Goal: Task Accomplishment & Management: Manage account settings

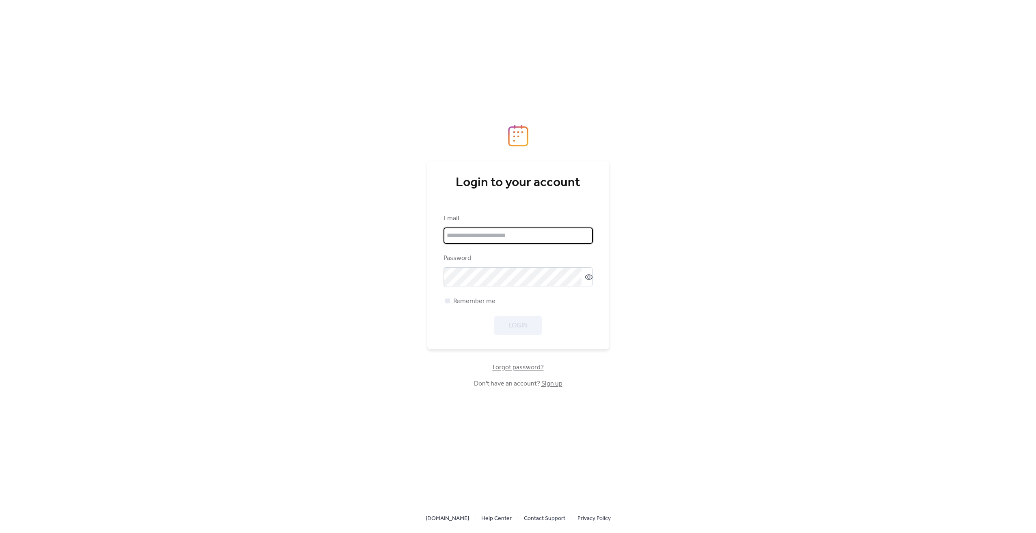
type input "**********"
click at [507, 324] on button "Login" at bounding box center [517, 324] width 47 height 19
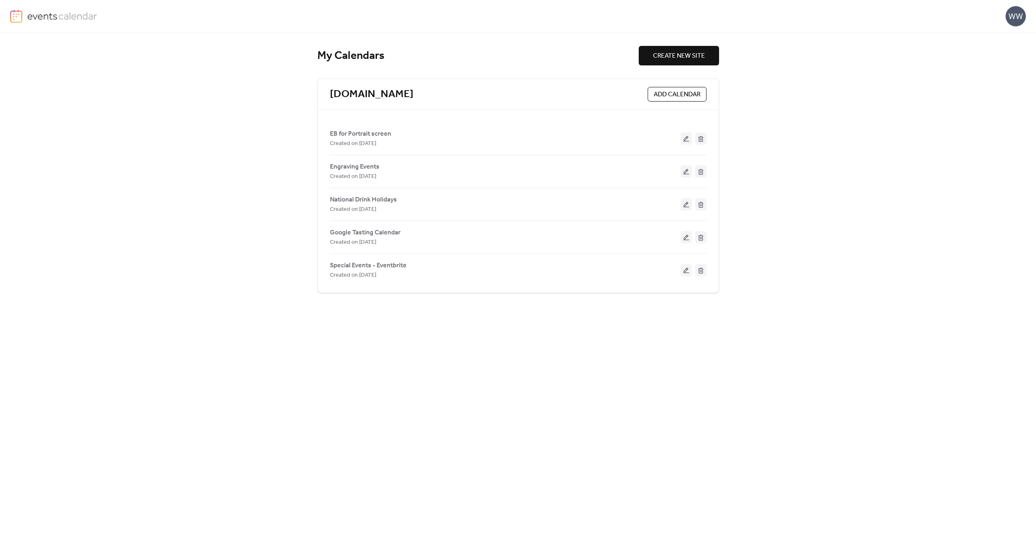
click at [683, 236] on button at bounding box center [686, 237] width 11 height 12
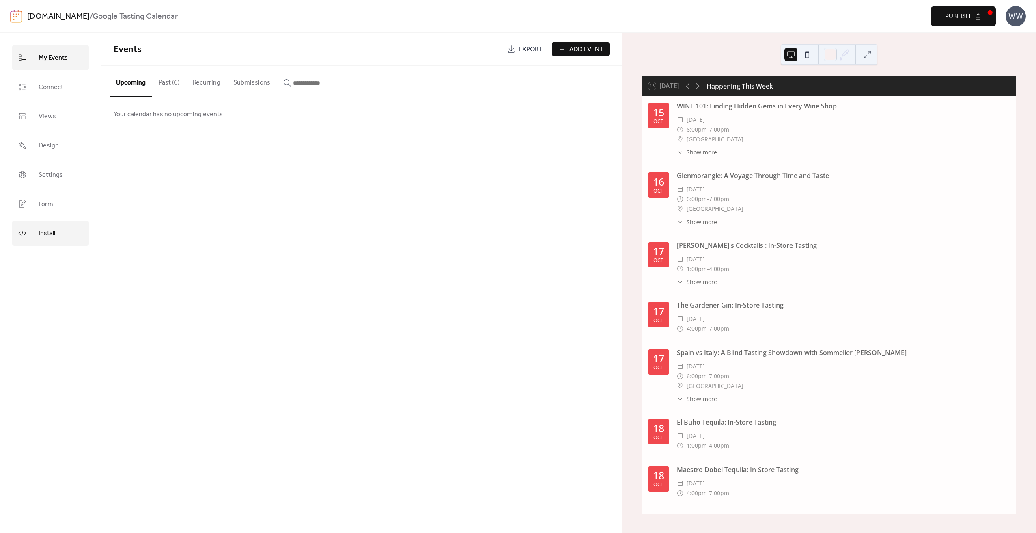
click at [54, 237] on span "Install" at bounding box center [47, 233] width 17 height 13
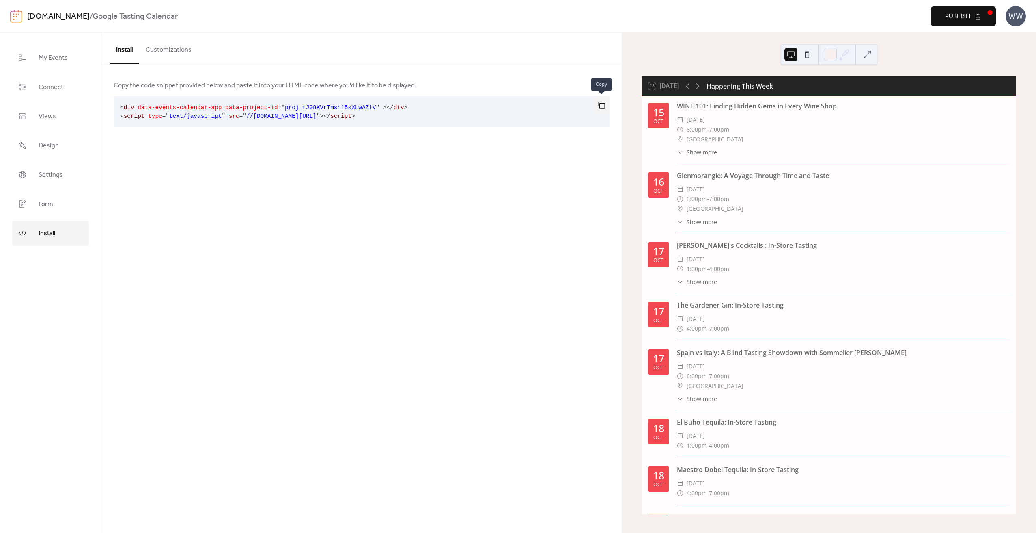
click at [597, 107] on button "button" at bounding box center [602, 105] width 16 height 18
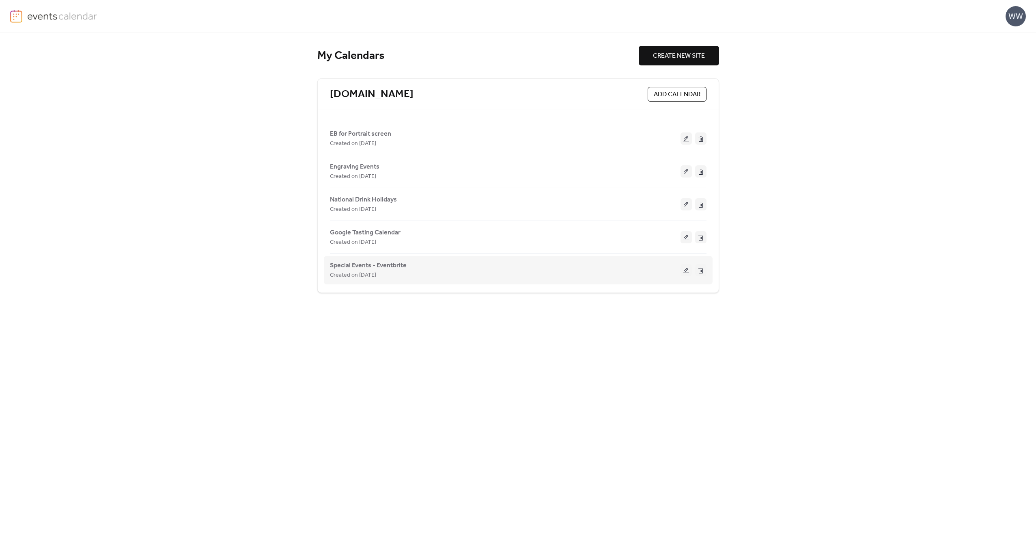
click at [689, 273] on button at bounding box center [686, 270] width 11 height 12
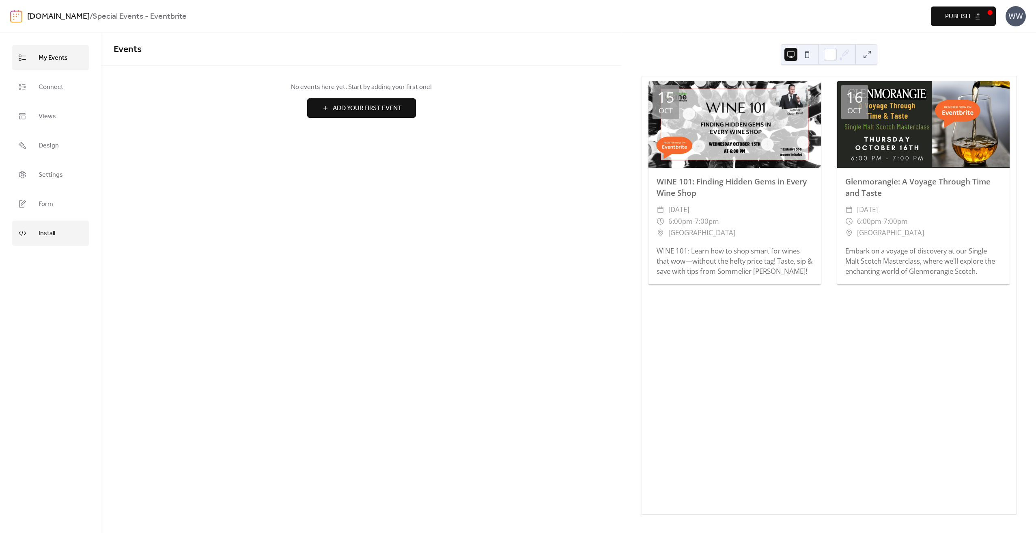
click at [50, 235] on span "Install" at bounding box center [47, 233] width 17 height 13
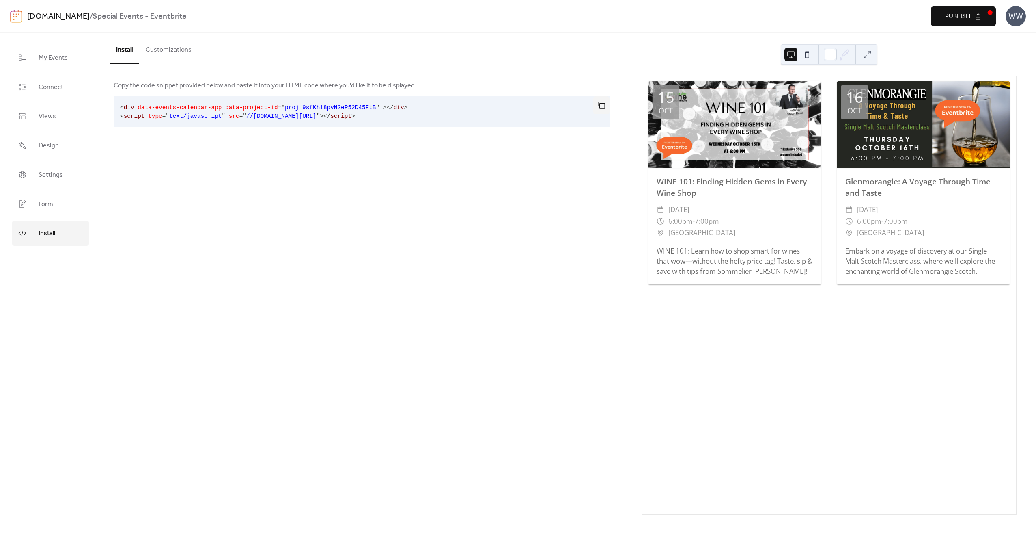
click at [807, 57] on button at bounding box center [807, 54] width 13 height 13
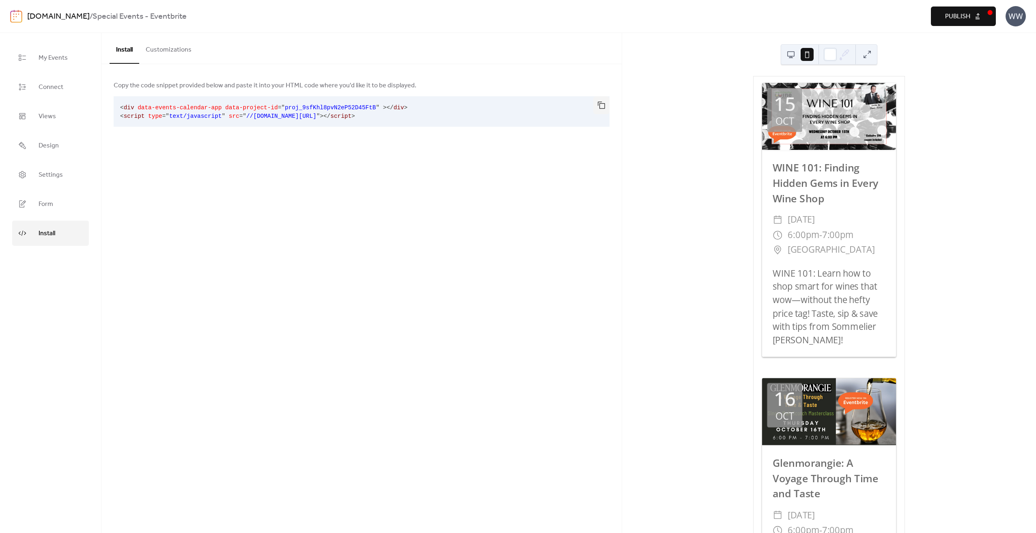
click at [797, 56] on button at bounding box center [791, 54] width 13 height 13
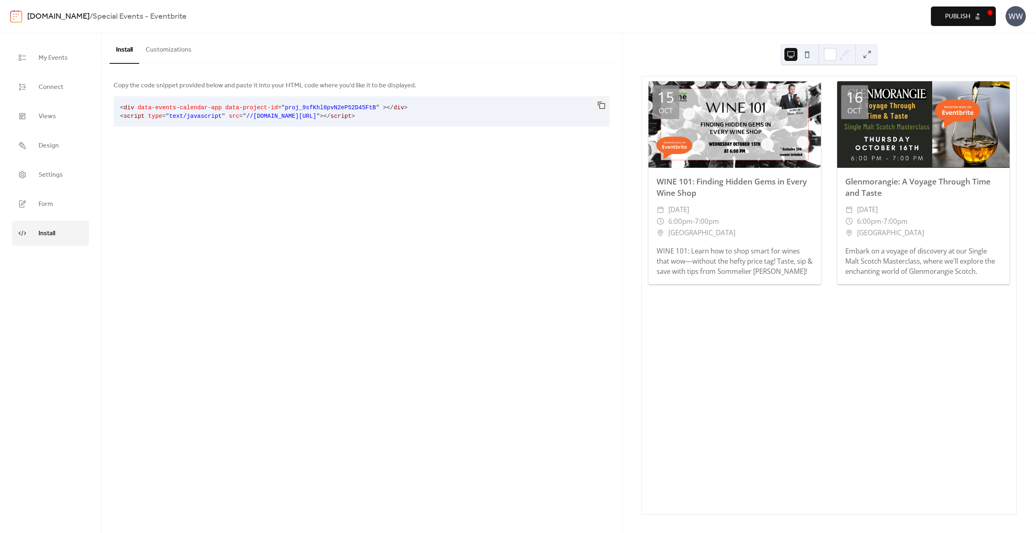
click at [181, 47] on button "Customizations" at bounding box center [168, 48] width 59 height 30
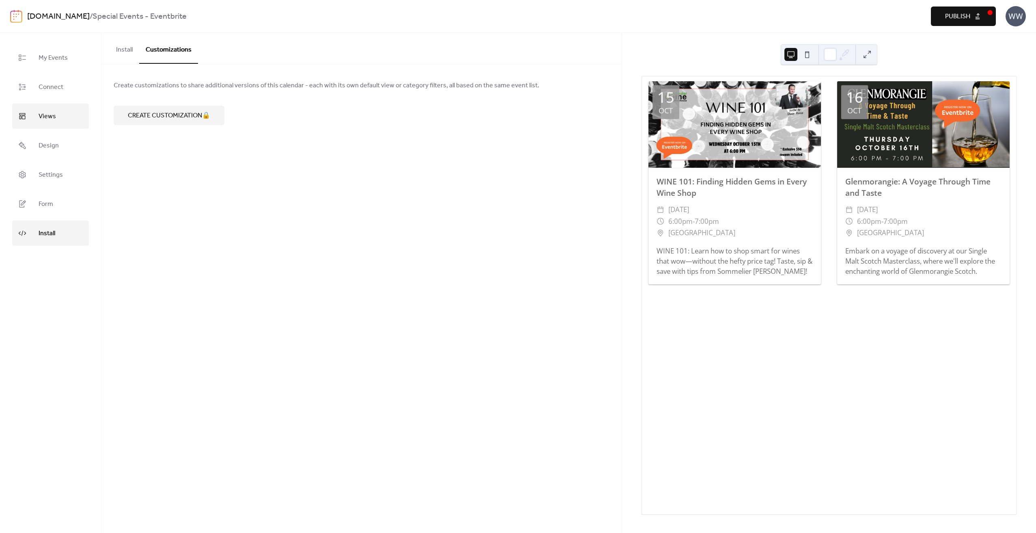
click at [43, 113] on span "Views" at bounding box center [47, 116] width 17 height 13
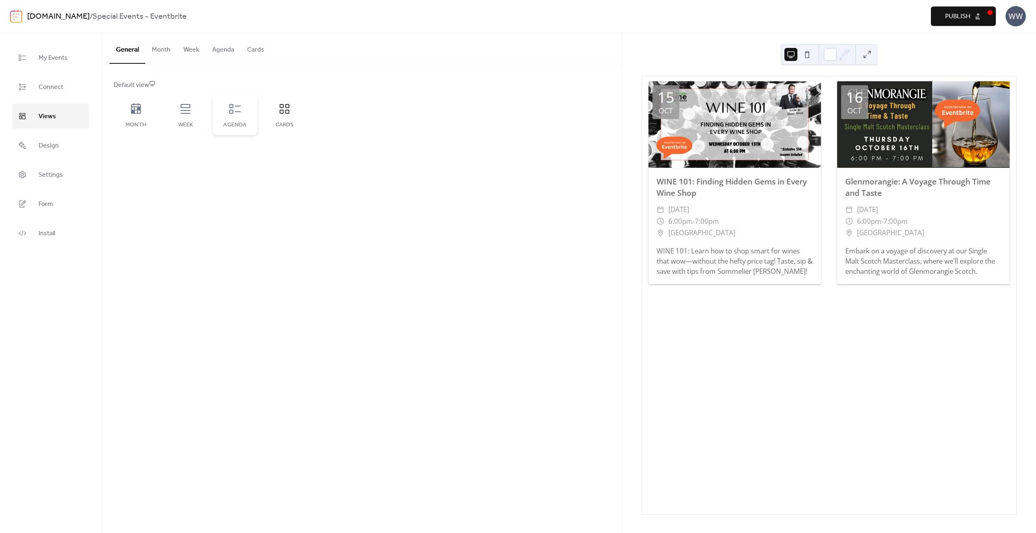
click at [229, 116] on div "Agenda" at bounding box center [235, 114] width 45 height 41
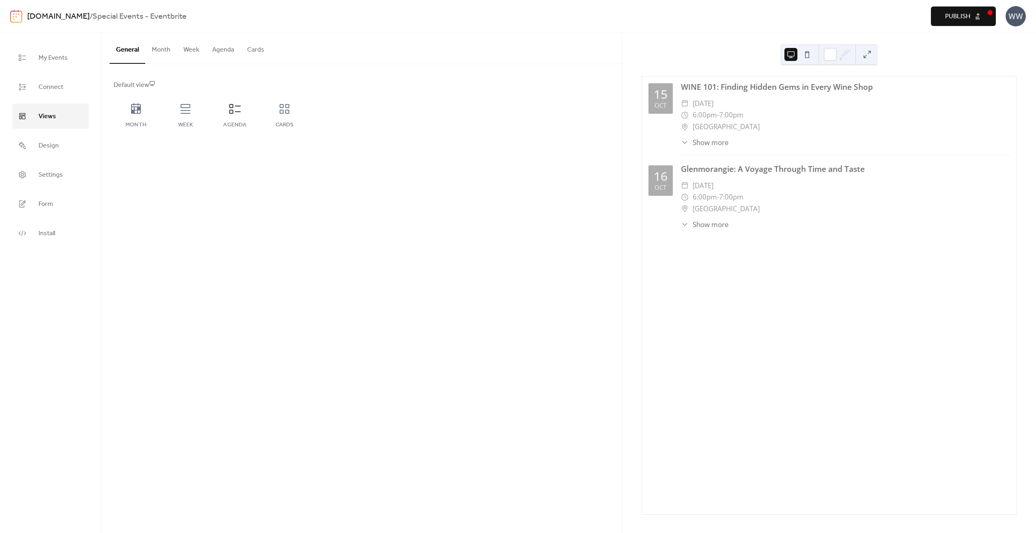
click at [1017, 17] on div "WW" at bounding box center [1016, 16] width 20 height 20
click at [1009, 32] on span "Account" at bounding box center [1000, 37] width 24 height 10
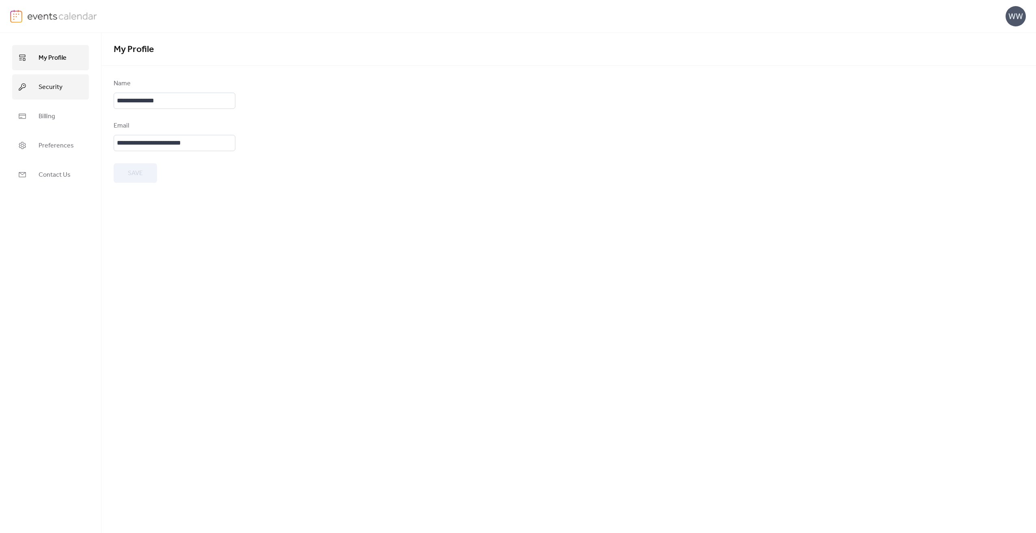
click at [47, 86] on span "Security" at bounding box center [51, 87] width 24 height 13
click at [49, 119] on span "Billing" at bounding box center [47, 116] width 17 height 13
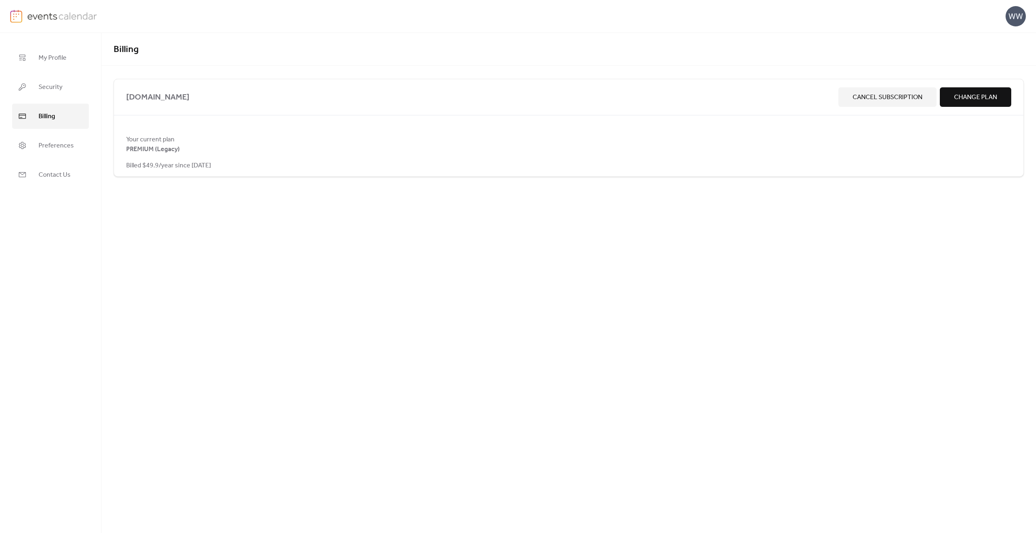
click at [956, 97] on span "Change Plan" at bounding box center [975, 98] width 43 height 10
click at [45, 16] on img at bounding box center [62, 16] width 70 height 12
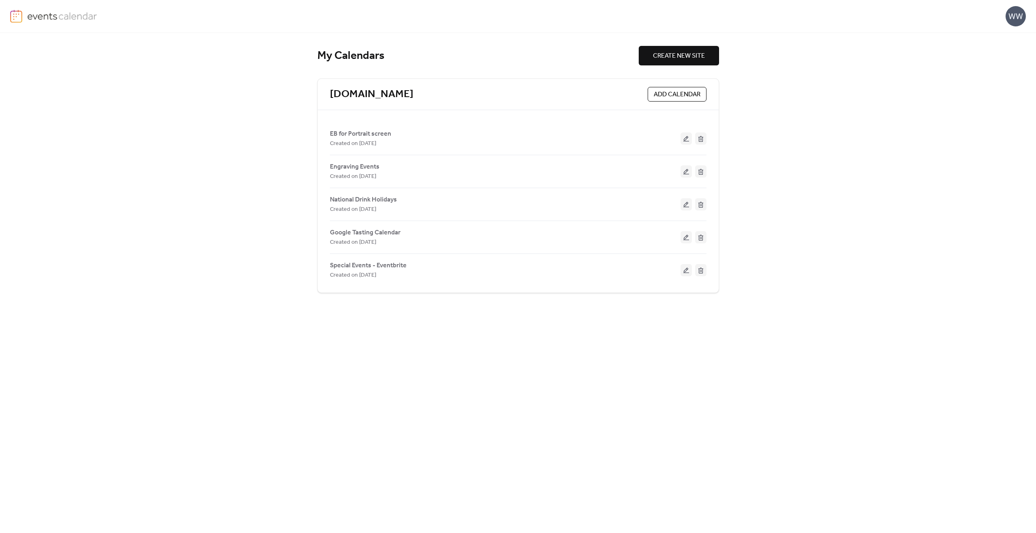
click at [685, 208] on button at bounding box center [686, 204] width 11 height 12
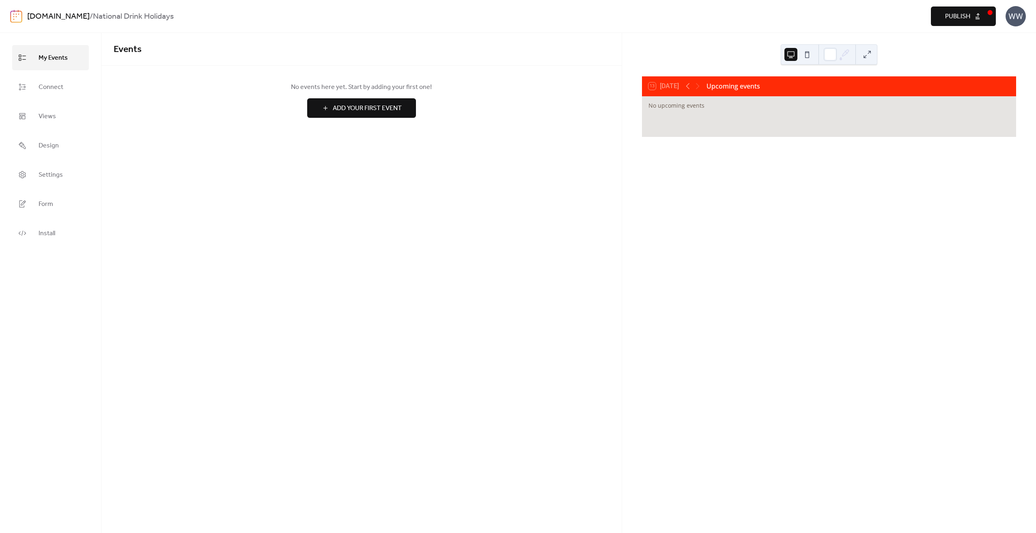
click at [48, 14] on link "[DOMAIN_NAME]" at bounding box center [58, 16] width 63 height 15
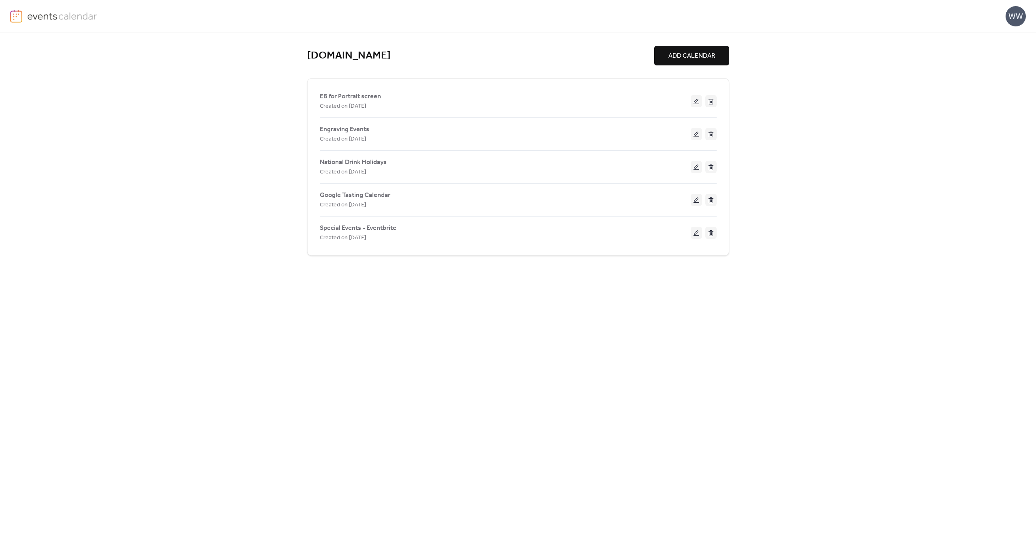
drag, startPoint x: 693, startPoint y: 133, endPoint x: 690, endPoint y: 138, distance: 5.5
click at [693, 133] on button at bounding box center [696, 134] width 11 height 12
click at [693, 101] on button at bounding box center [696, 101] width 11 height 12
click at [695, 231] on button at bounding box center [696, 233] width 11 height 12
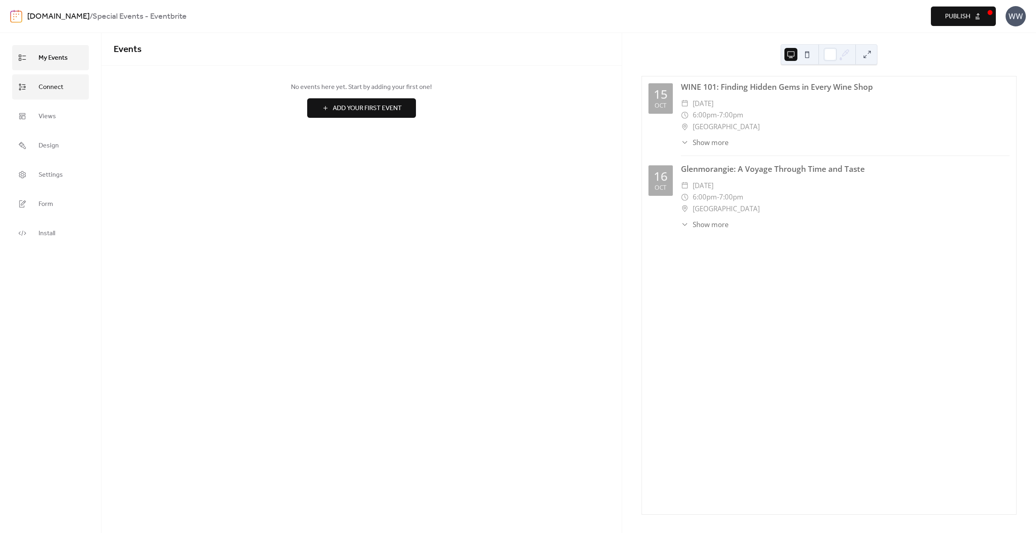
click at [57, 86] on span "Connect" at bounding box center [51, 87] width 25 height 13
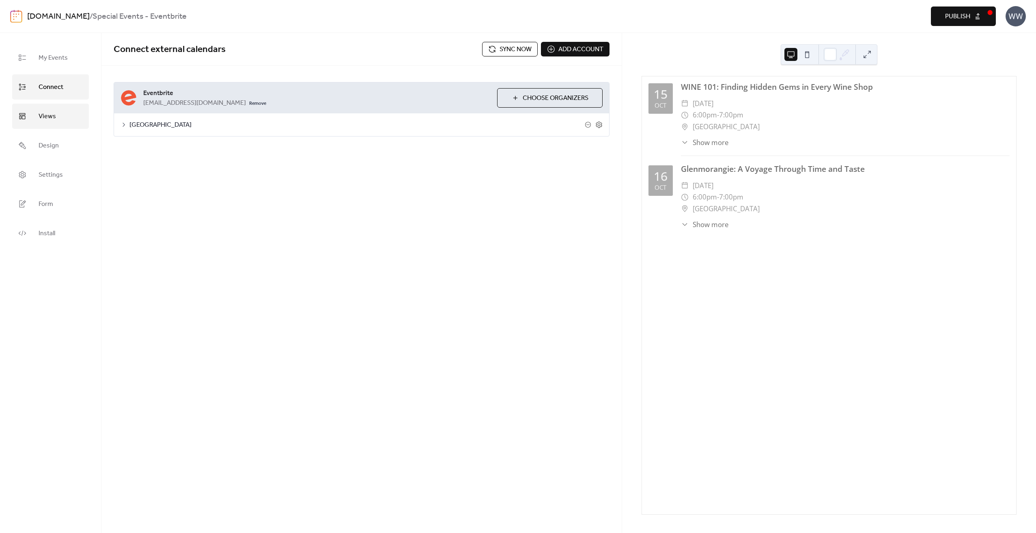
click at [48, 113] on span "Views" at bounding box center [47, 116] width 17 height 13
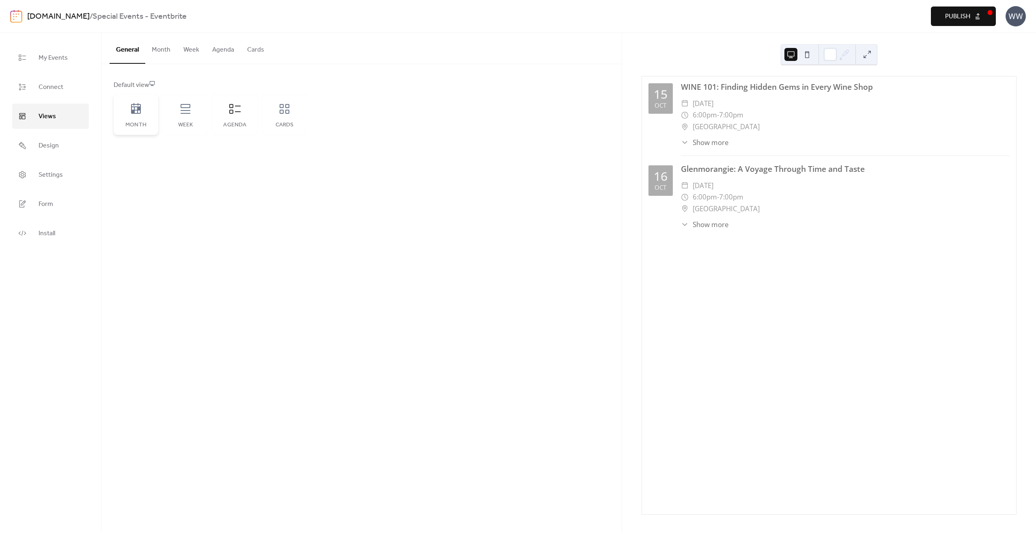
drag, startPoint x: 127, startPoint y: 114, endPoint x: 132, endPoint y: 114, distance: 4.9
click at [132, 114] on div "Month" at bounding box center [136, 114] width 45 height 41
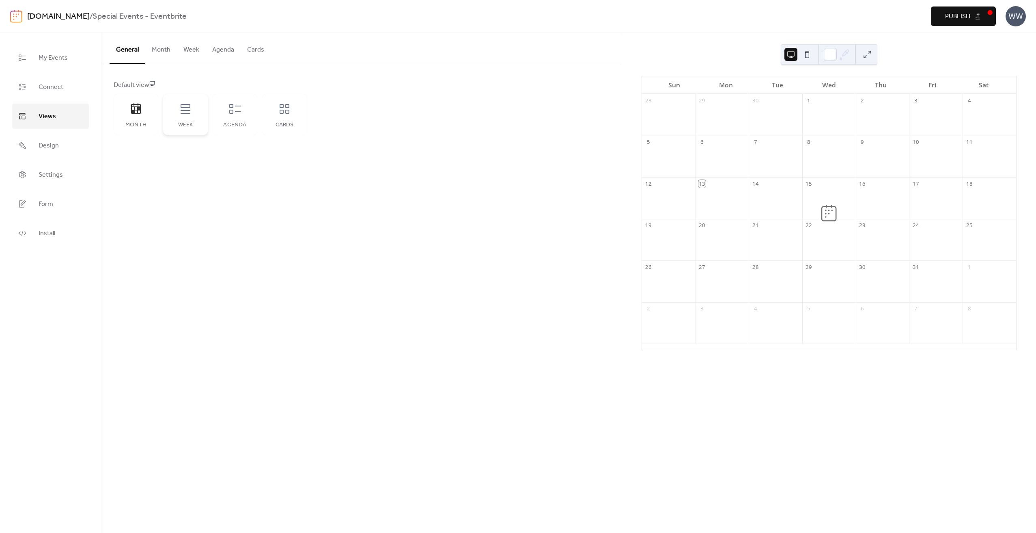
click at [185, 113] on icon at bounding box center [186, 109] width 10 height 10
click at [240, 116] on div "Agenda" at bounding box center [235, 114] width 45 height 41
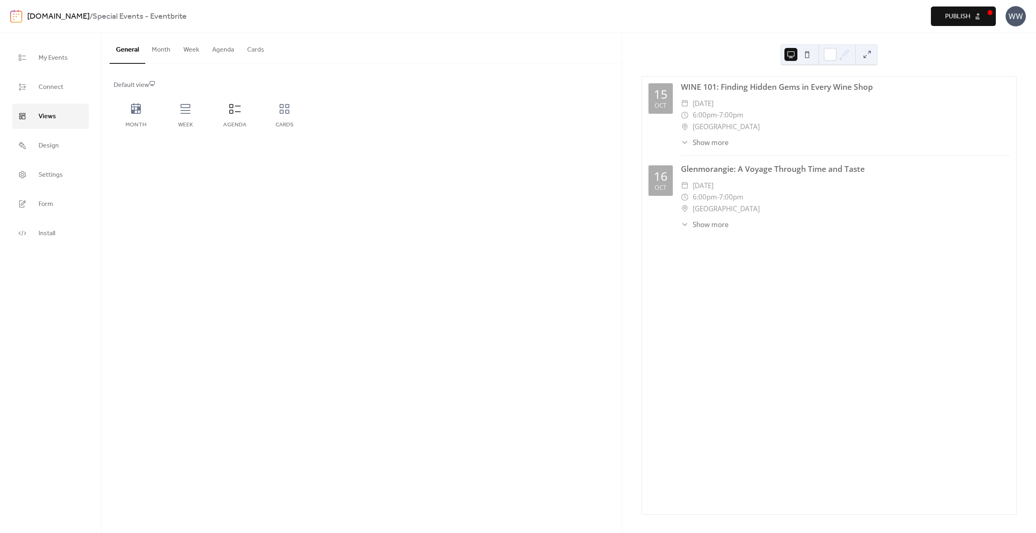
click at [228, 45] on button "Agenda" at bounding box center [223, 48] width 35 height 30
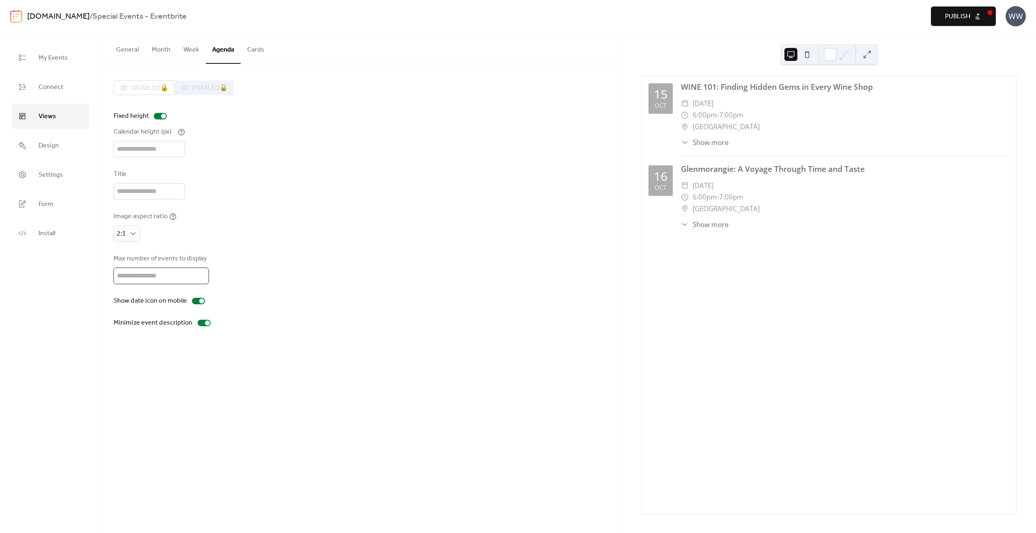
click at [200, 281] on input "*" at bounding box center [161, 276] width 95 height 16
click at [201, 281] on input "*" at bounding box center [161, 276] width 95 height 16
click at [200, 281] on input "*" at bounding box center [161, 276] width 95 height 16
type input "*"
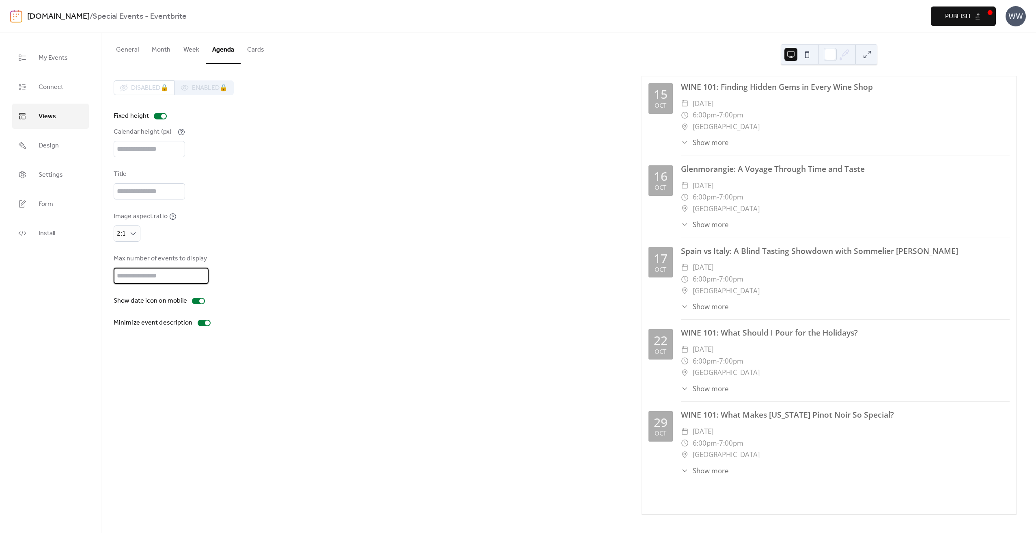
click at [200, 281] on input "*" at bounding box center [161, 276] width 95 height 16
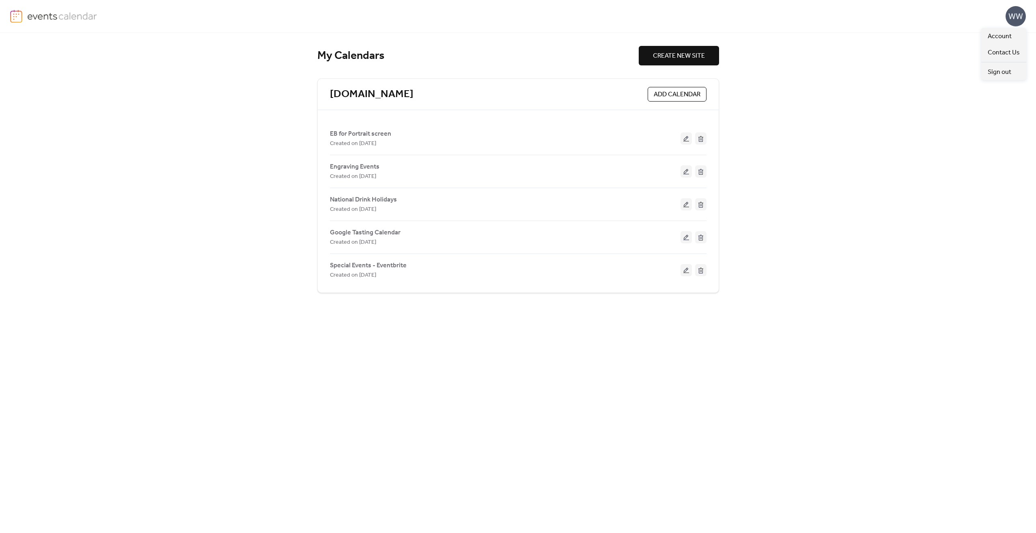
click at [1011, 22] on div "WW" at bounding box center [1016, 16] width 20 height 20
click at [1002, 74] on span "Sign out" at bounding box center [1000, 72] width 24 height 10
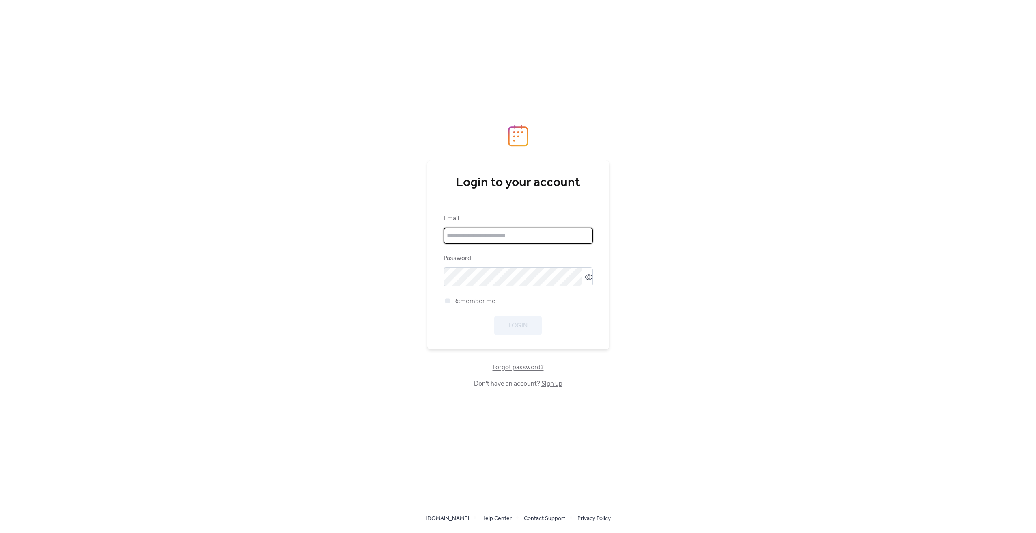
type input "**********"
click at [523, 326] on span "Login" at bounding box center [518, 326] width 19 height 10
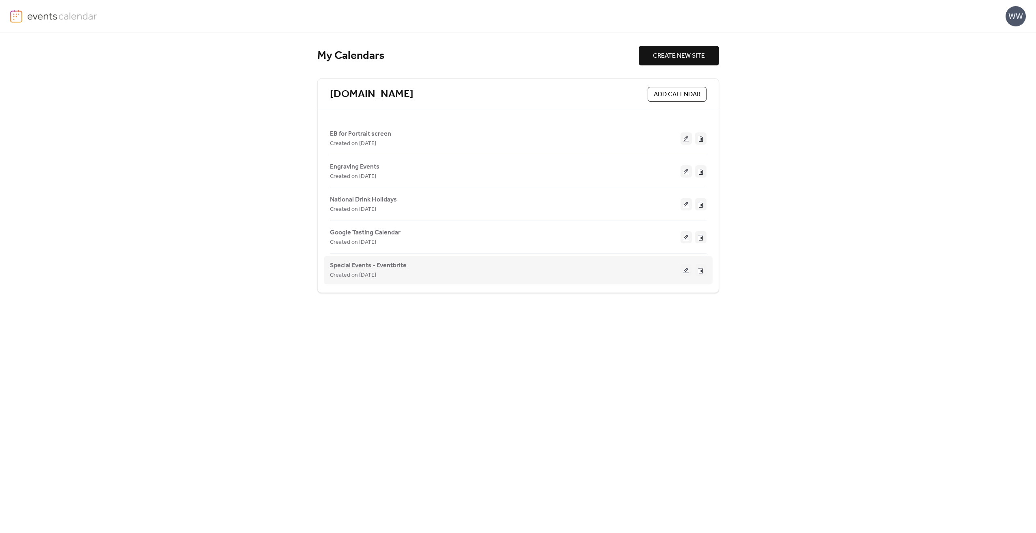
click at [689, 269] on button at bounding box center [686, 270] width 11 height 12
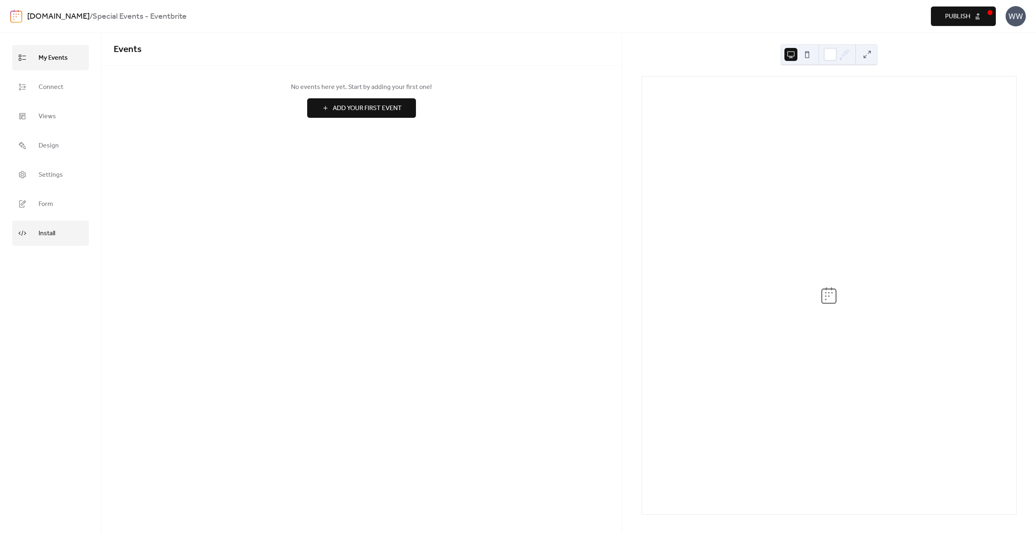
click at [55, 229] on span "Install" at bounding box center [47, 233] width 17 height 13
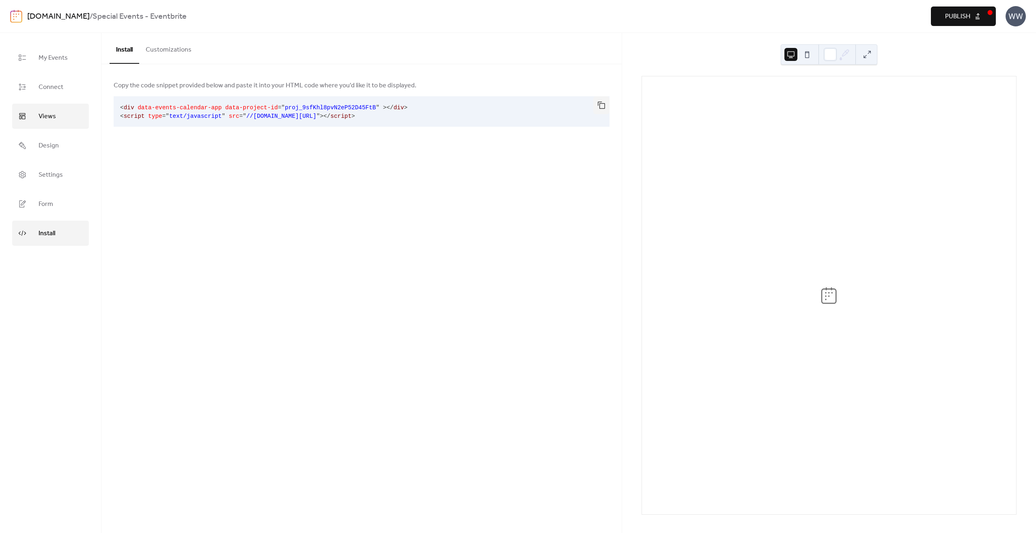
click at [58, 123] on link "Views" at bounding box center [50, 116] width 77 height 25
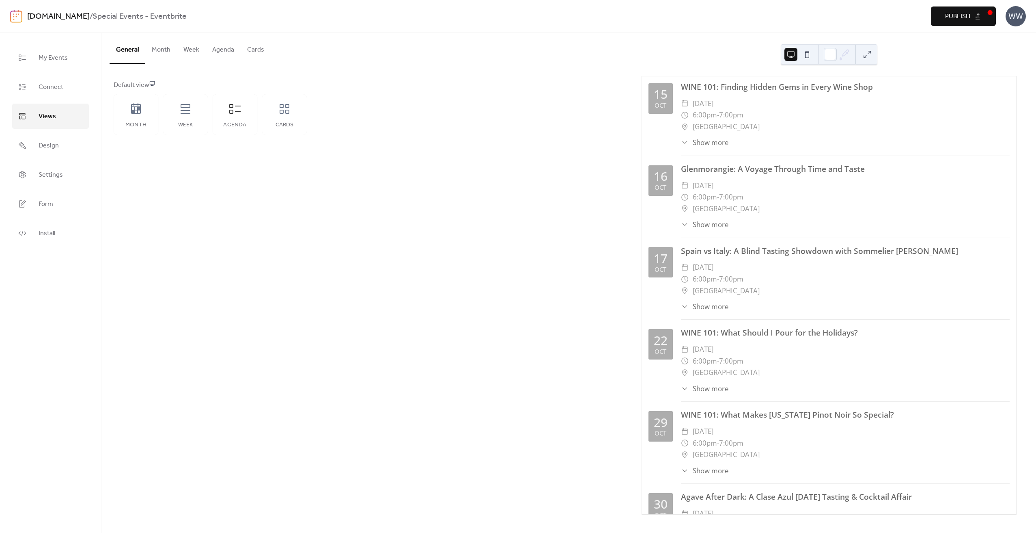
scroll to position [49, 0]
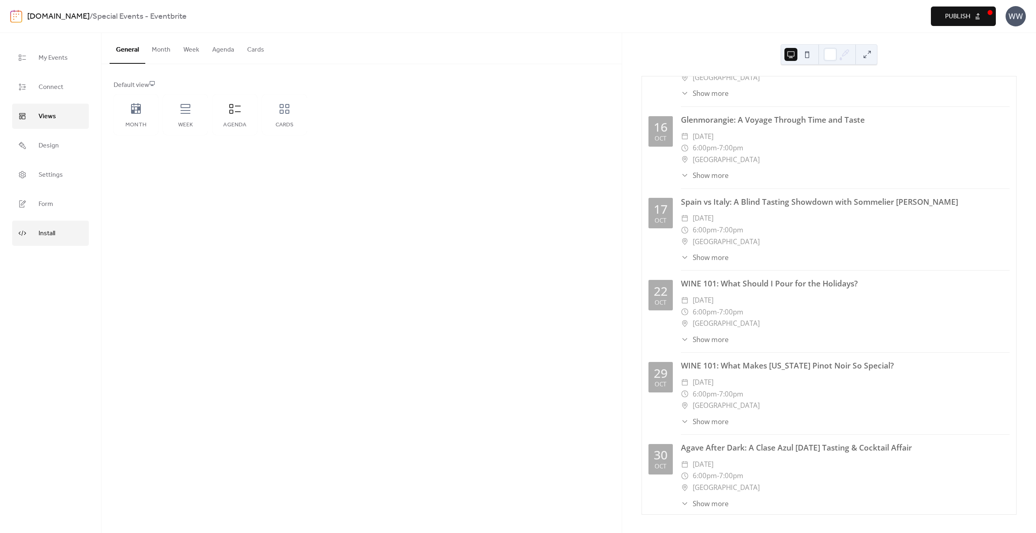
click at [46, 227] on link "Install" at bounding box center [50, 232] width 77 height 25
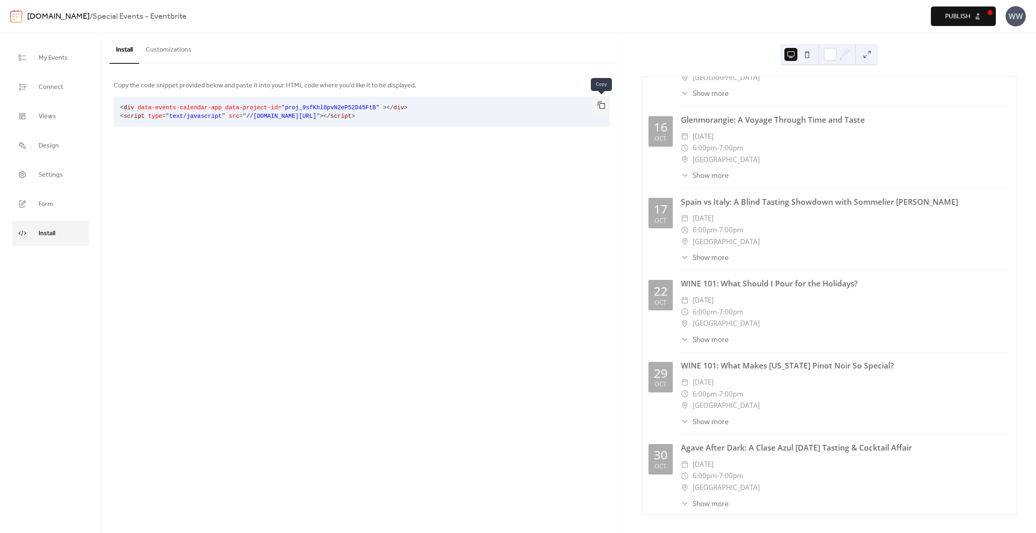
click at [600, 105] on button "button" at bounding box center [602, 105] width 16 height 18
